Goal: Navigation & Orientation: Find specific page/section

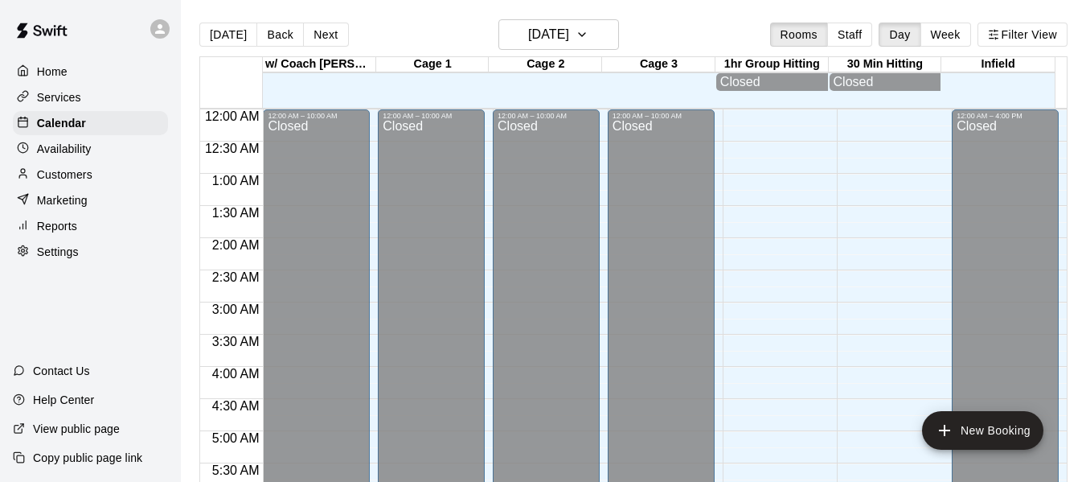
scroll to position [1048, 0]
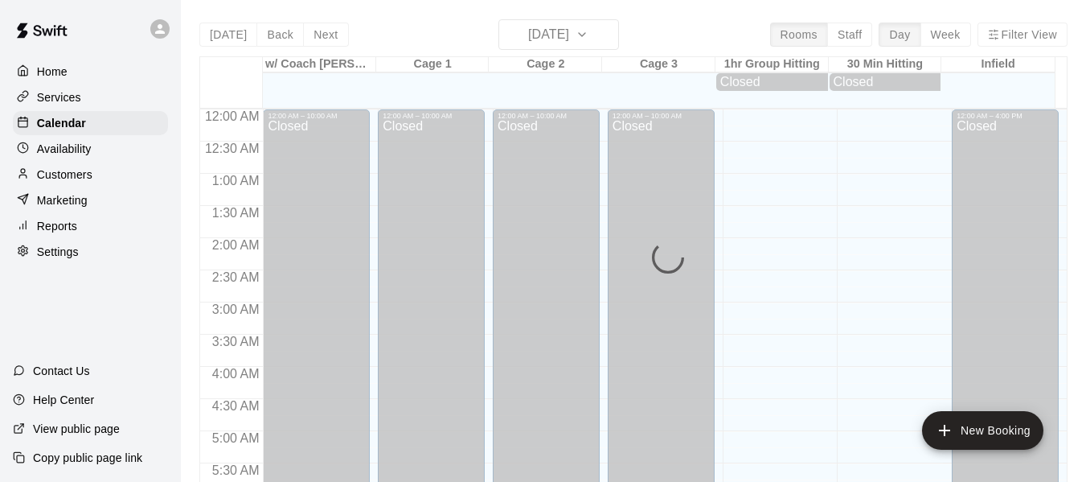
scroll to position [1102, 0]
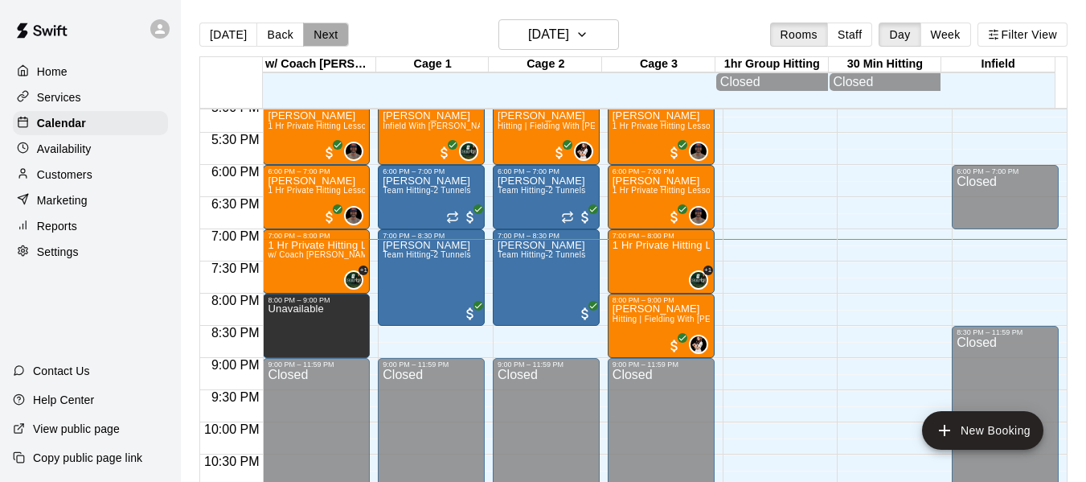
click at [319, 33] on button "Next" at bounding box center [325, 35] width 45 height 24
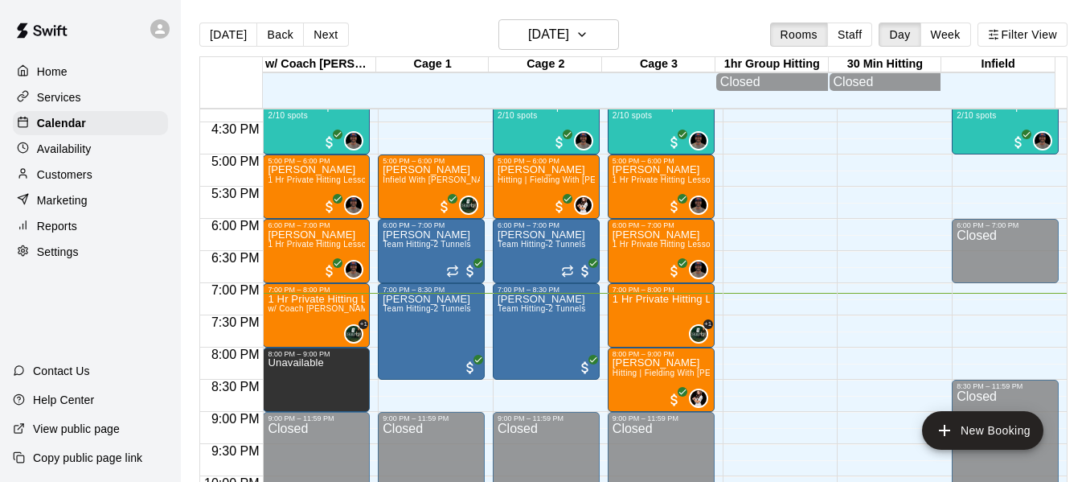
click at [319, 33] on button "Next" at bounding box center [325, 35] width 45 height 24
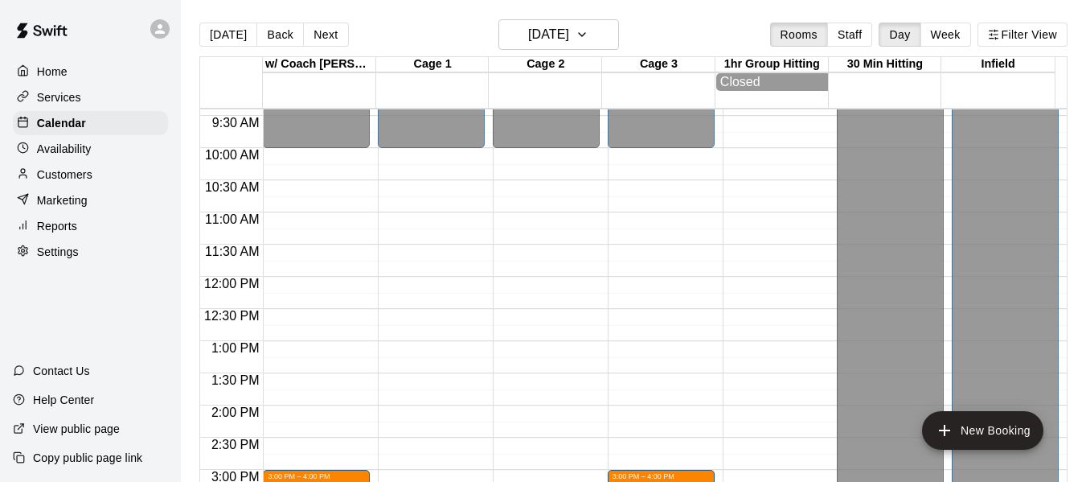
scroll to position [620, 0]
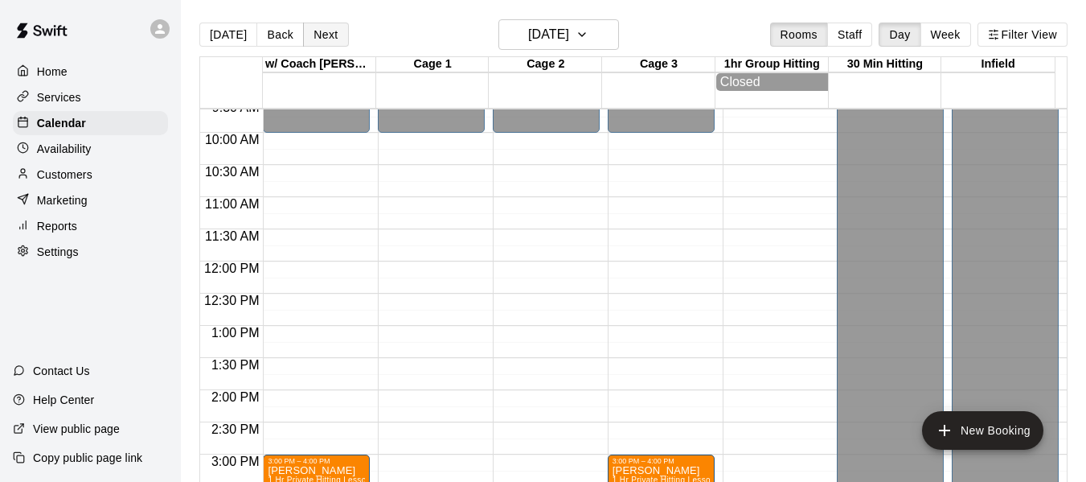
click at [330, 25] on button "Next" at bounding box center [325, 35] width 45 height 24
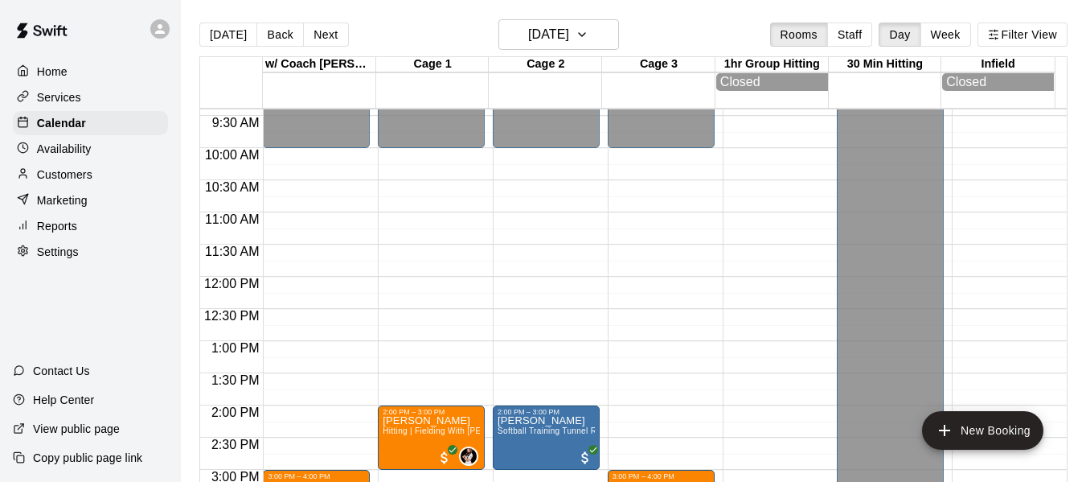
scroll to position [593, 0]
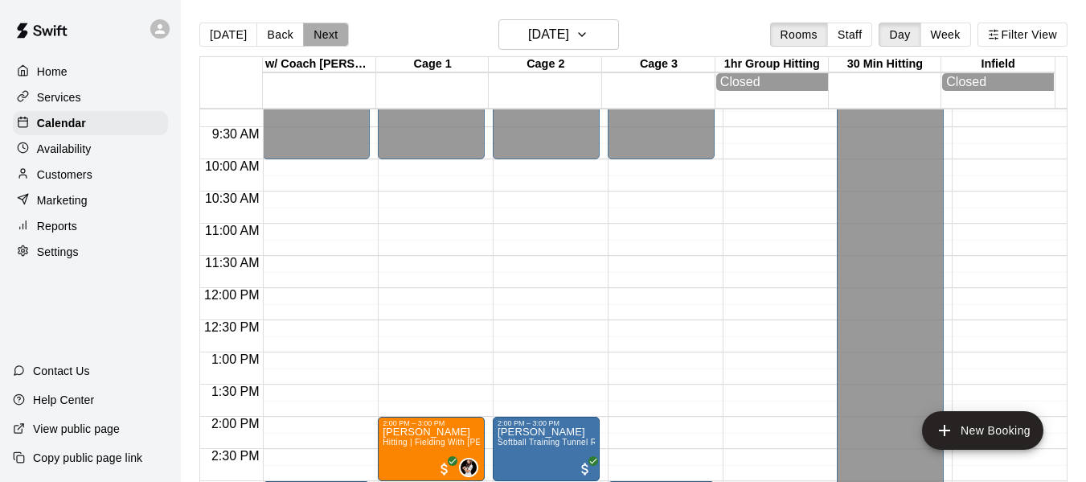
click at [320, 31] on button "Next" at bounding box center [325, 35] width 45 height 24
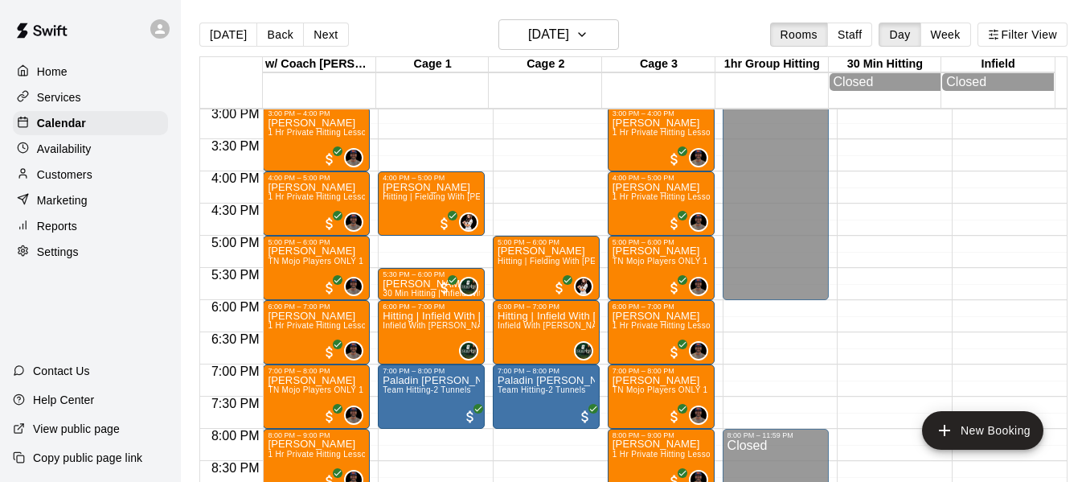
scroll to position [968, 0]
click at [311, 34] on button "Next" at bounding box center [325, 35] width 45 height 24
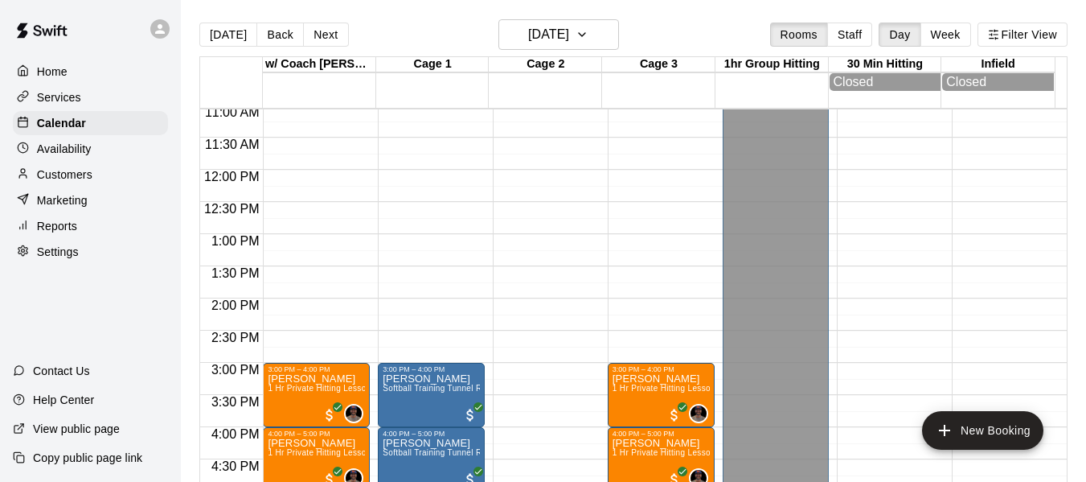
scroll to position [646, 0]
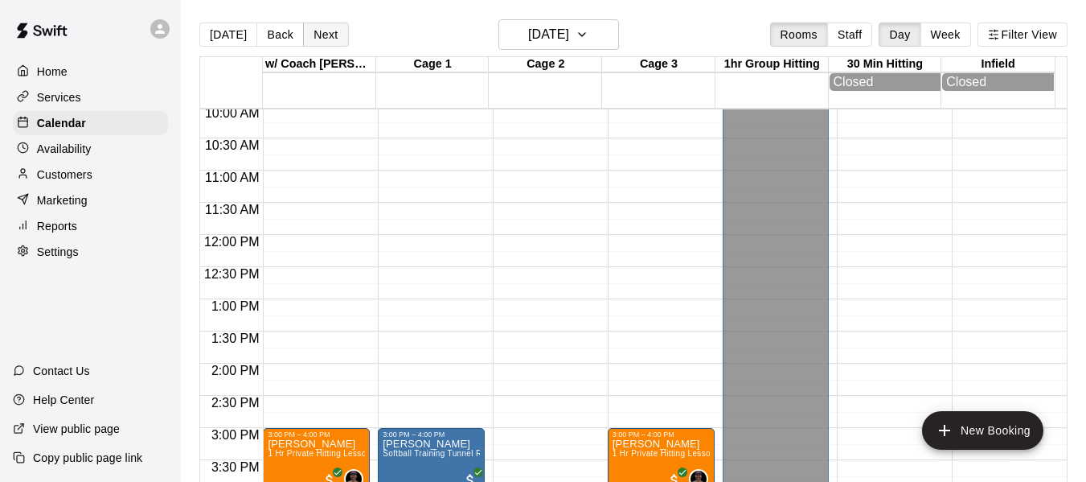
click at [311, 29] on button "Next" at bounding box center [325, 35] width 45 height 24
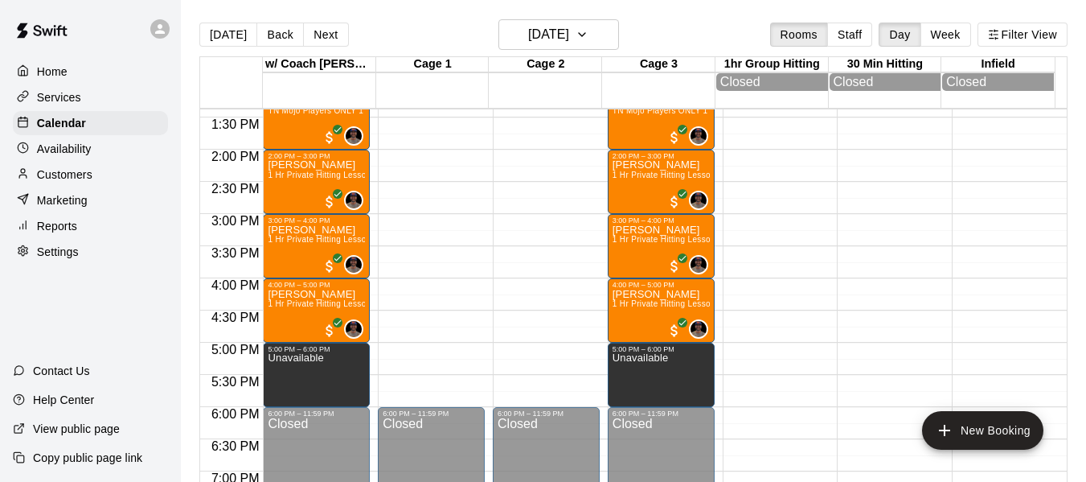
scroll to position [861, 0]
click at [315, 31] on button "Next" at bounding box center [325, 35] width 45 height 24
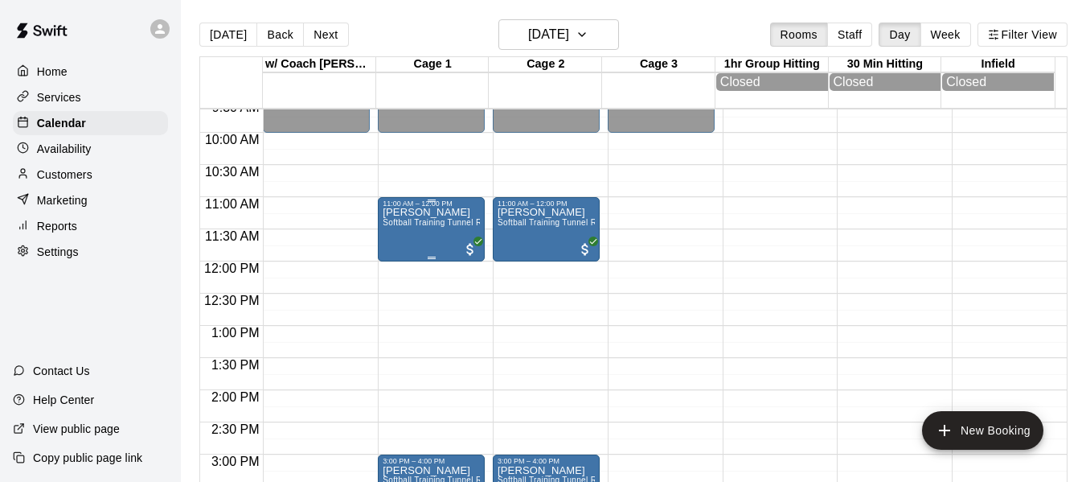
scroll to position [646, 0]
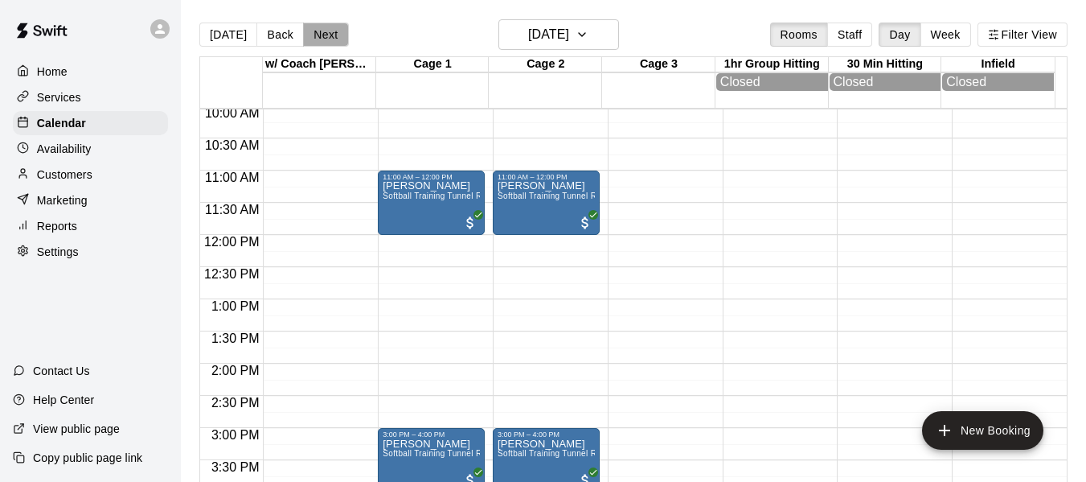
click at [330, 39] on button "Next" at bounding box center [325, 35] width 45 height 24
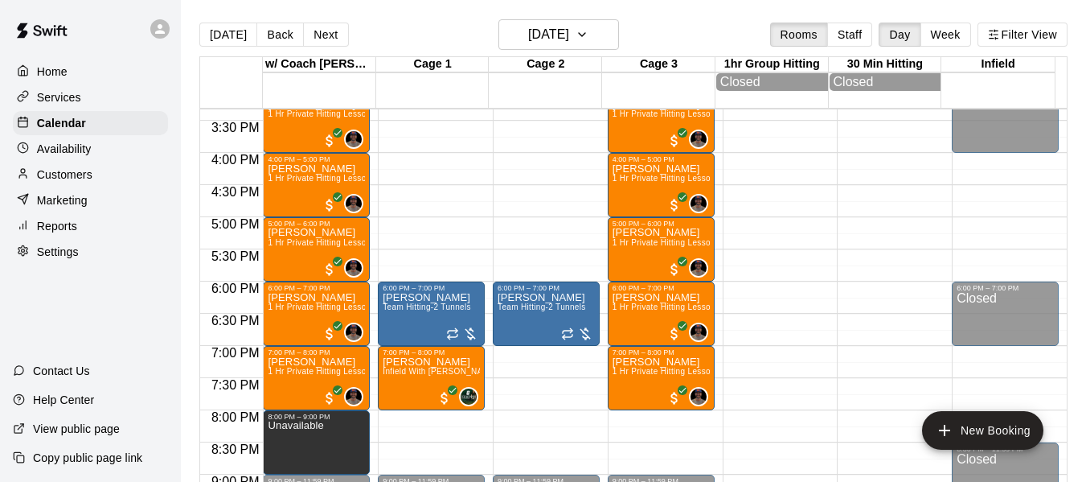
scroll to position [995, 0]
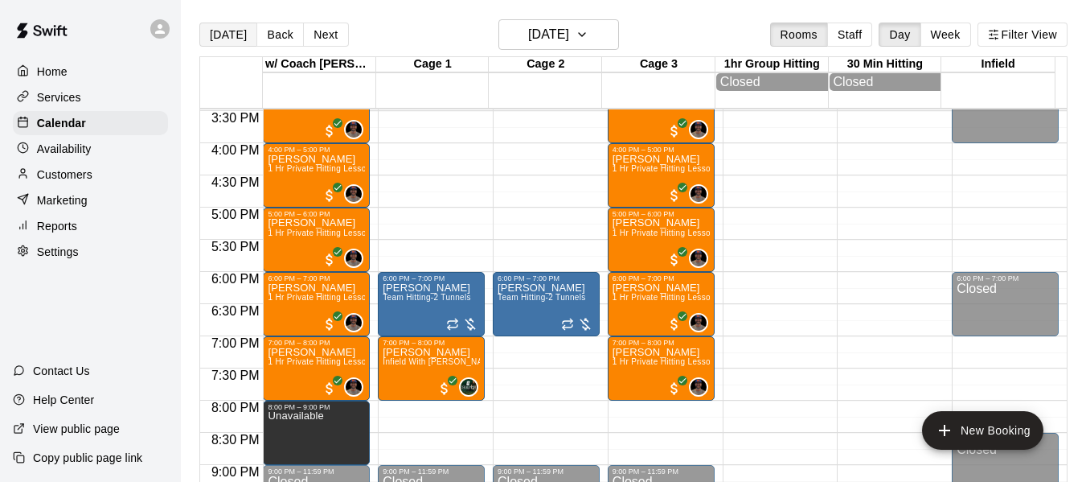
click at [215, 37] on button "[DATE]" at bounding box center [228, 35] width 58 height 24
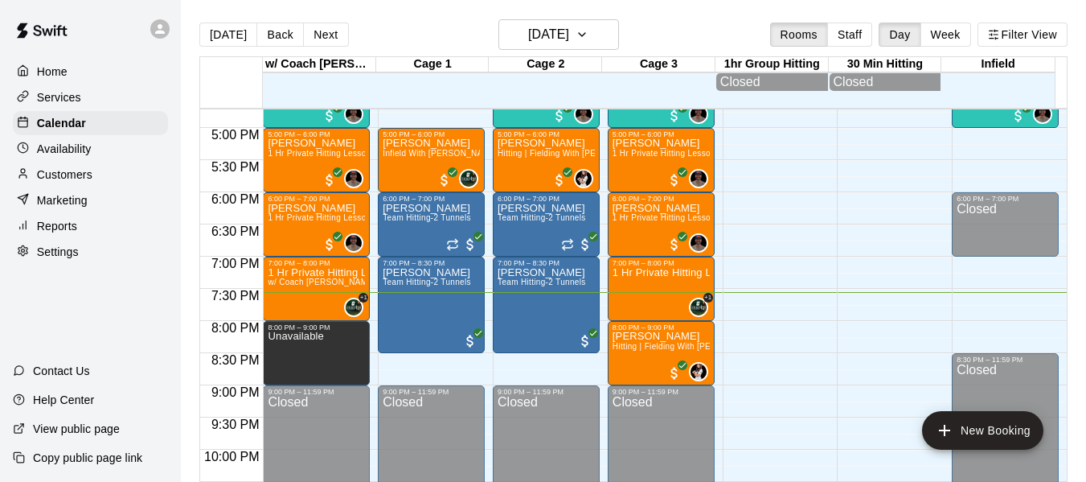
scroll to position [1076, 0]
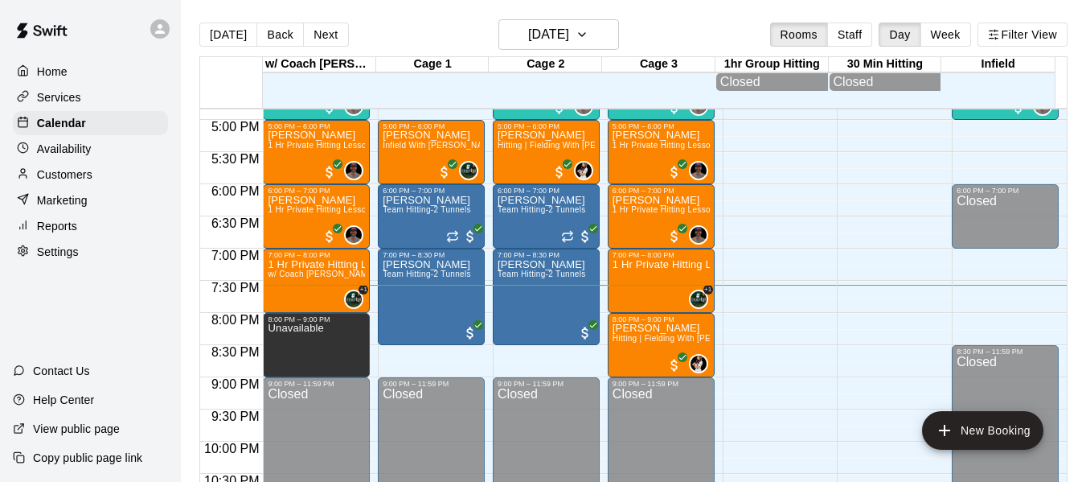
scroll to position [1076, 0]
